Goal: Task Accomplishment & Management: Manage account settings

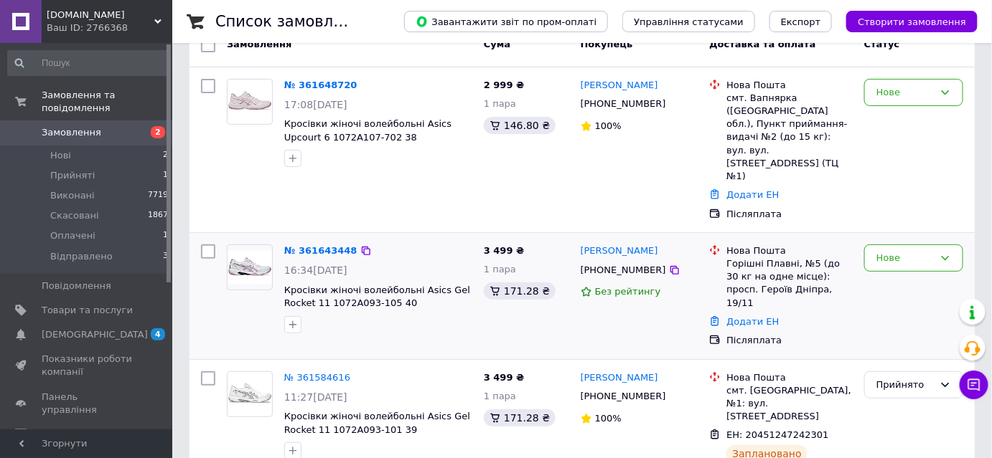
scroll to position [65, 0]
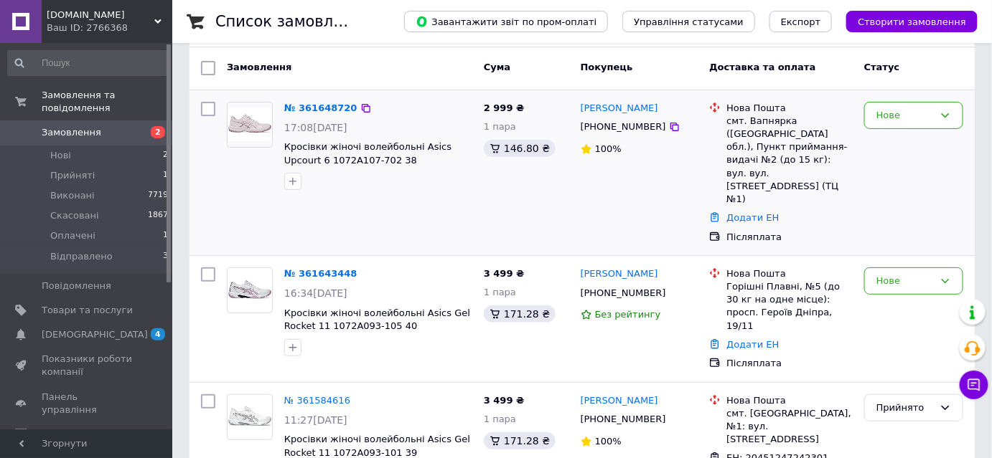
click at [249, 118] on img at bounding box center [249, 125] width 44 height 34
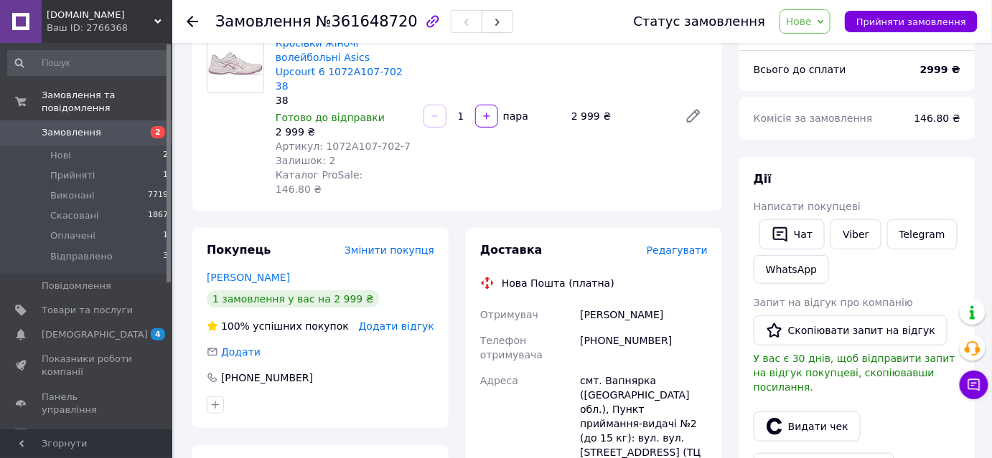
scroll to position [65, 0]
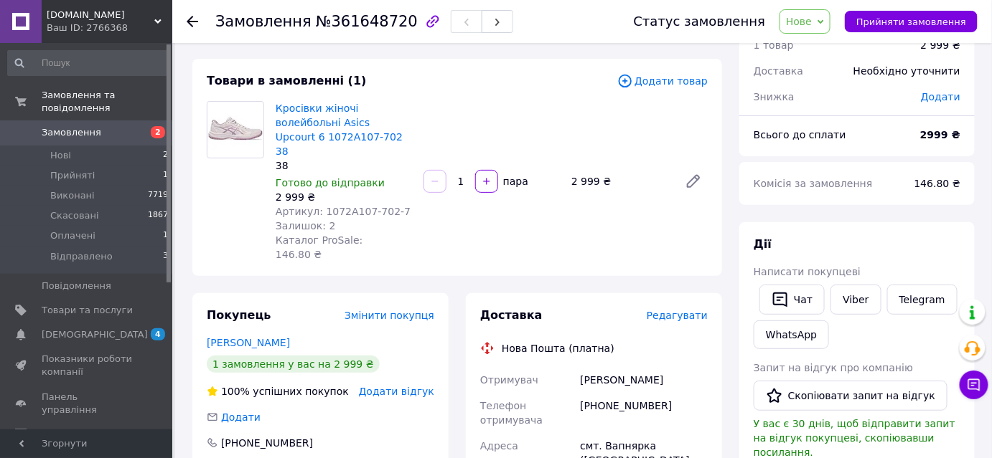
click at [233, 131] on img at bounding box center [235, 130] width 56 height 42
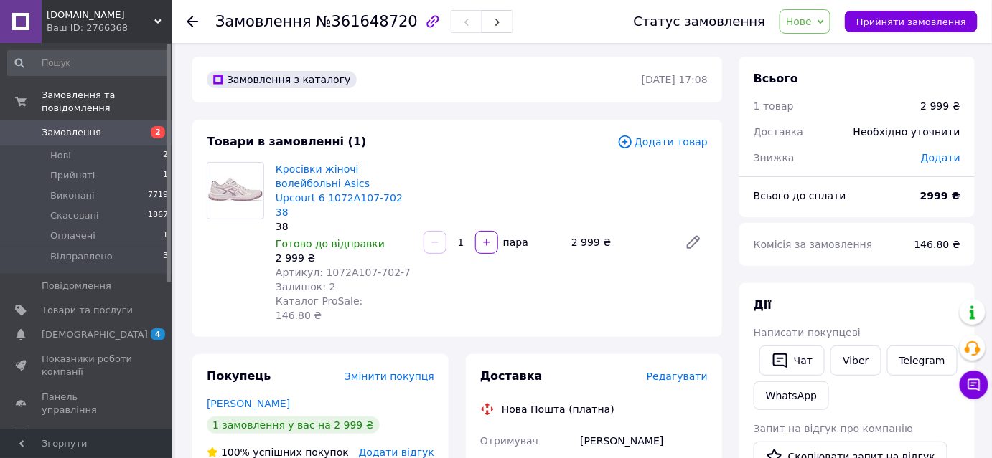
scroll to position [0, 0]
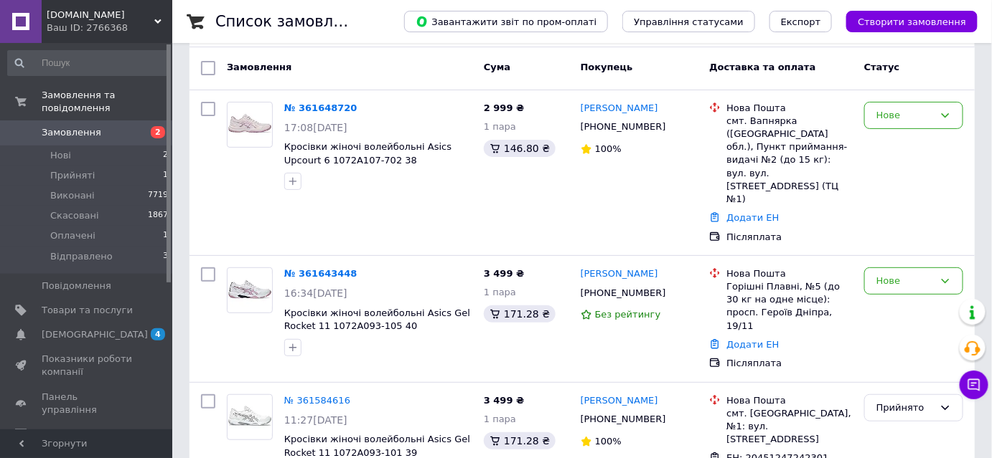
scroll to position [65, 0]
click at [850, 336] on div "Додати ЕН" at bounding box center [789, 345] width 132 height 19
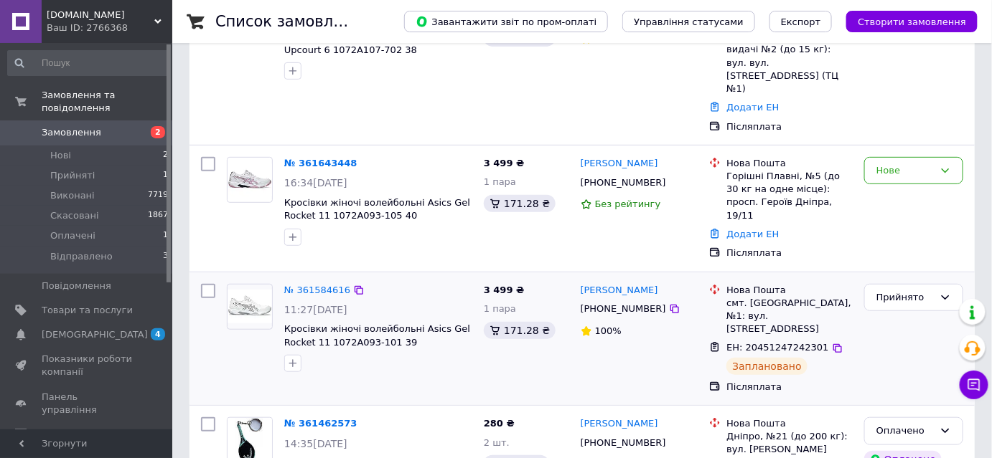
scroll to position [195, 0]
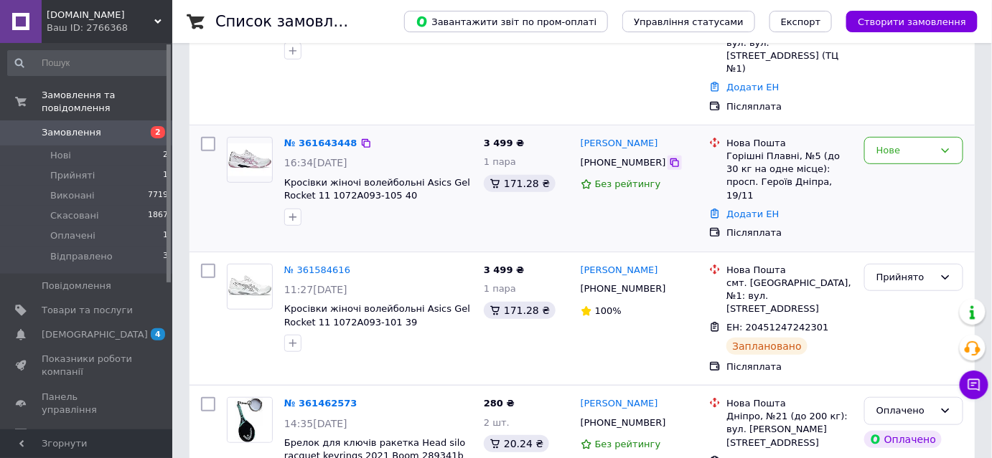
click at [669, 157] on icon at bounding box center [674, 162] width 11 height 11
click at [767, 209] on link "Додати ЕН" at bounding box center [752, 214] width 52 height 11
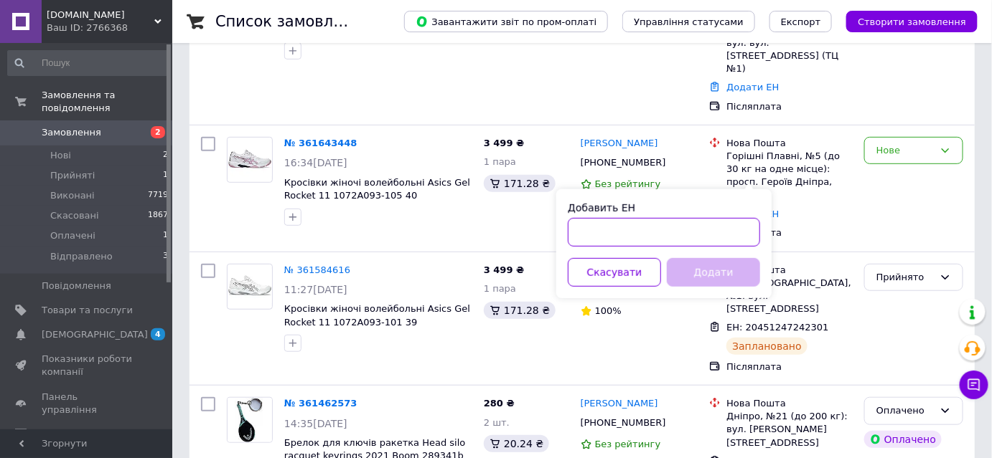
paste input "20451247457099"
type input "20451247457099"
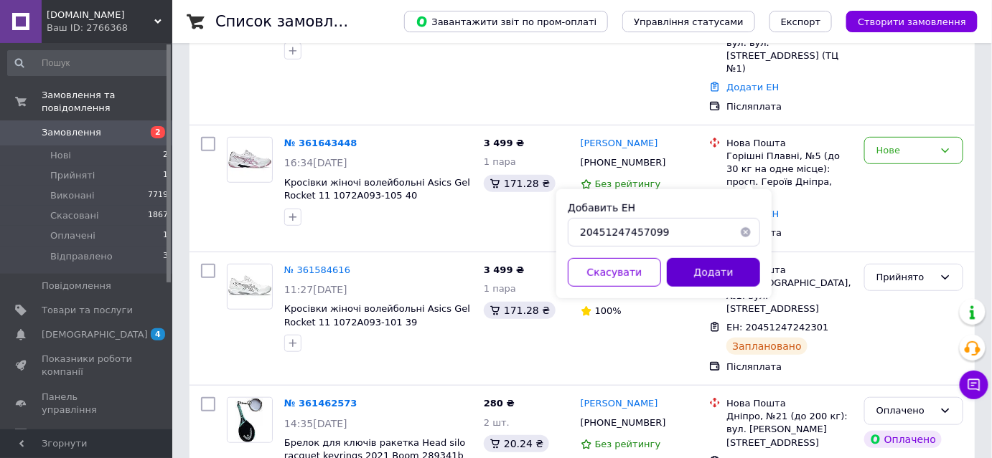
click at [717, 274] on button "Додати" at bounding box center [713, 272] width 93 height 29
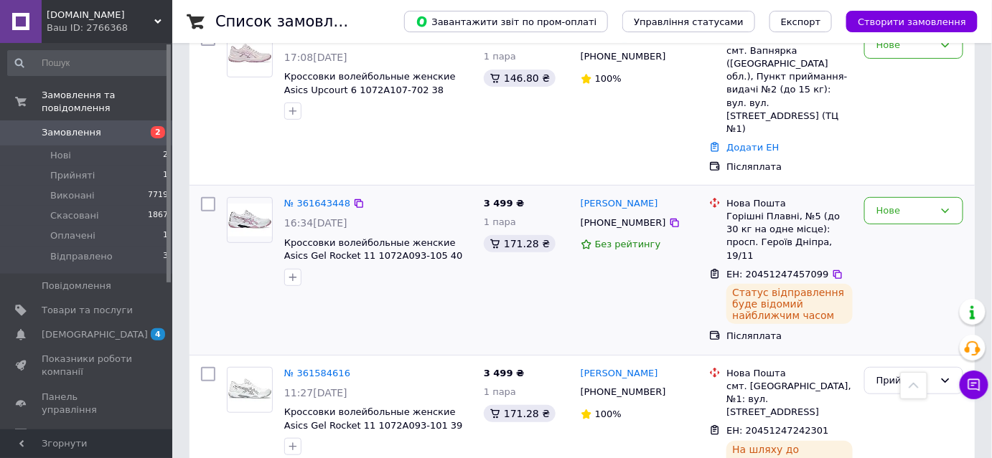
scroll to position [130, 0]
